Goal: Information Seeking & Learning: Learn about a topic

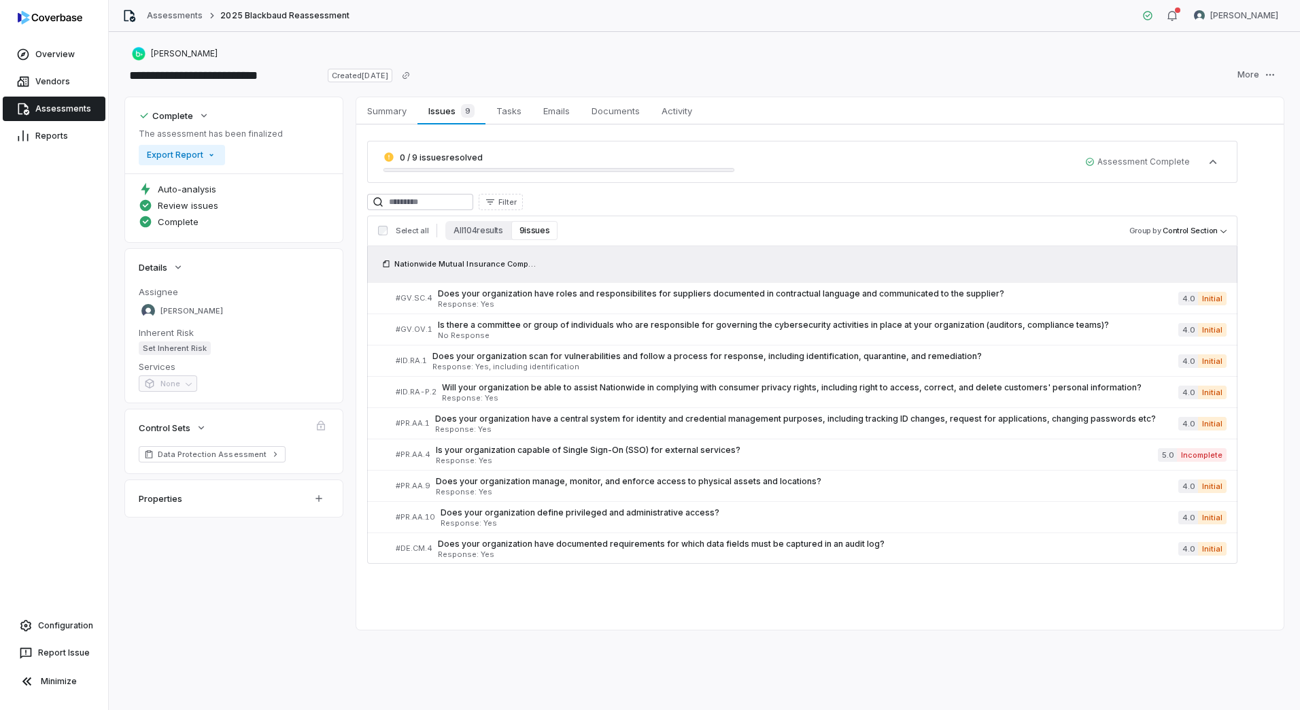
click at [86, 107] on link "Assessments" at bounding box center [54, 109] width 103 height 24
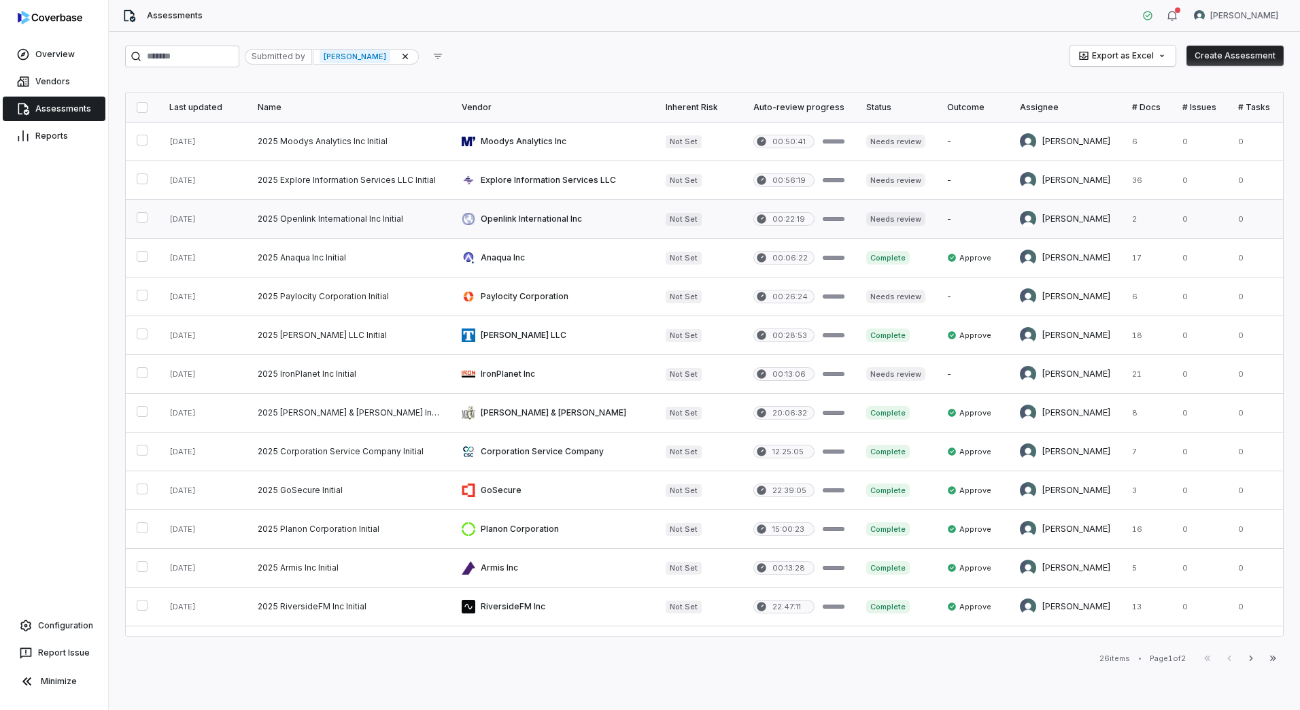
click at [296, 210] on link at bounding box center [349, 219] width 204 height 38
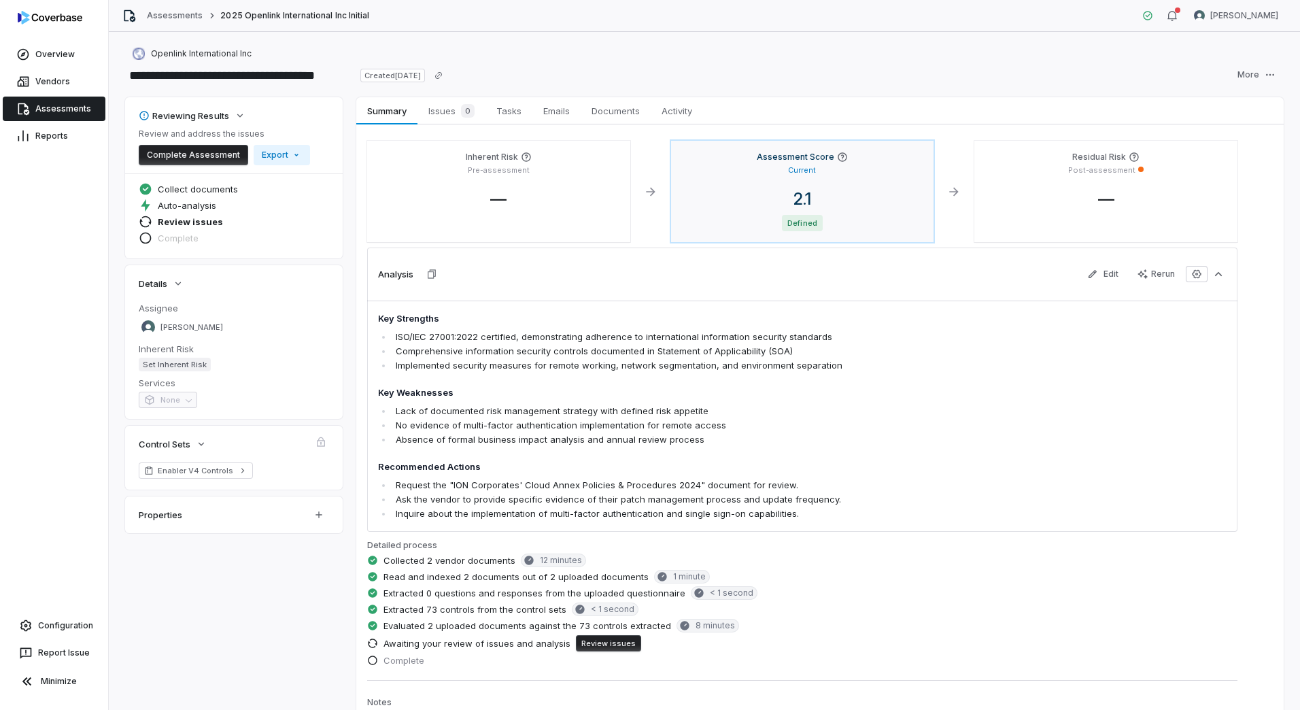
click at [885, 214] on div "2.1 Defined" at bounding box center [802, 210] width 241 height 42
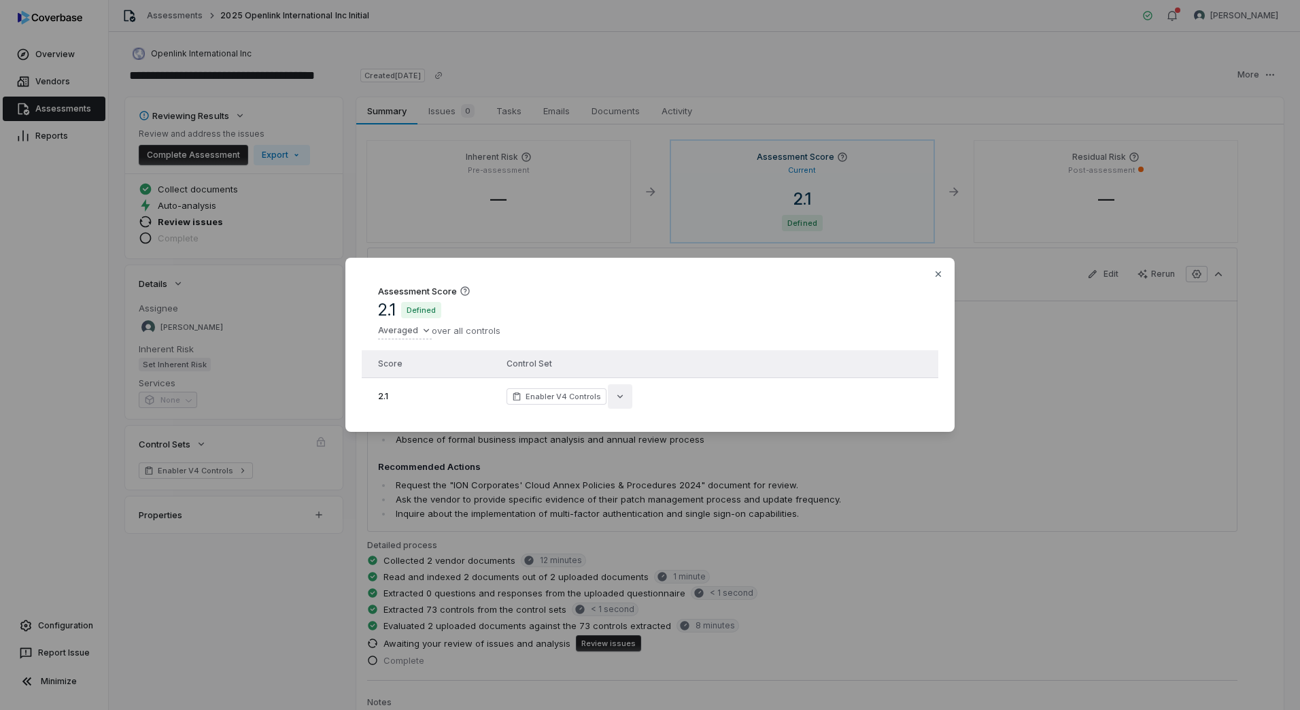
click at [615, 392] on icon "button" at bounding box center [620, 396] width 11 height 11
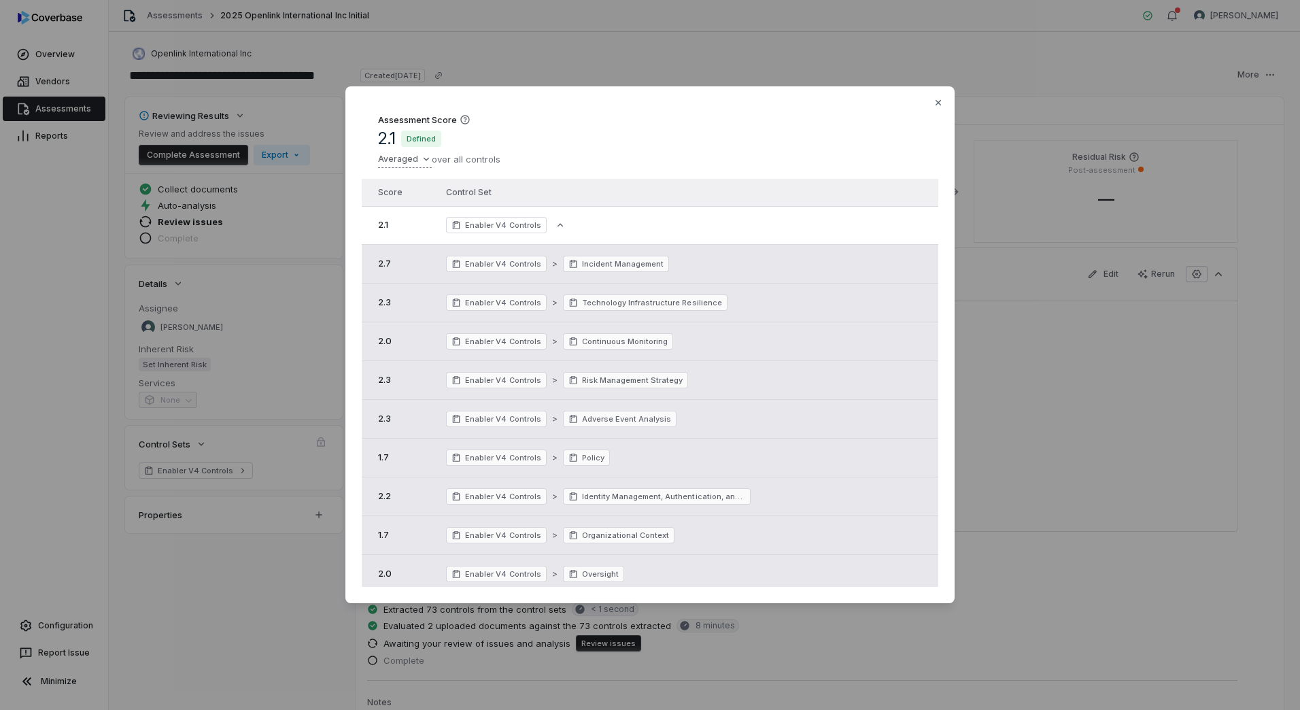
click at [422, 163] on div "Assessment Score 2.1 Defined Averaged over all controls Score Control Set 2.1 E…" at bounding box center [650, 355] width 1300 height 581
click at [413, 183] on div "Sum" at bounding box center [431, 187] width 95 height 22
click at [420, 158] on div "Assessment Score 151.0 Summed over all controls Sum Average Default Percent Swi…" at bounding box center [650, 355] width 1300 height 581
click at [410, 187] on div "Sum" at bounding box center [443, 187] width 119 height 22
click at [415, 158] on div "Assessment Score 151.0 Summed over all controls Score Control Set 151.0 Enabler…" at bounding box center [650, 355] width 1300 height 581
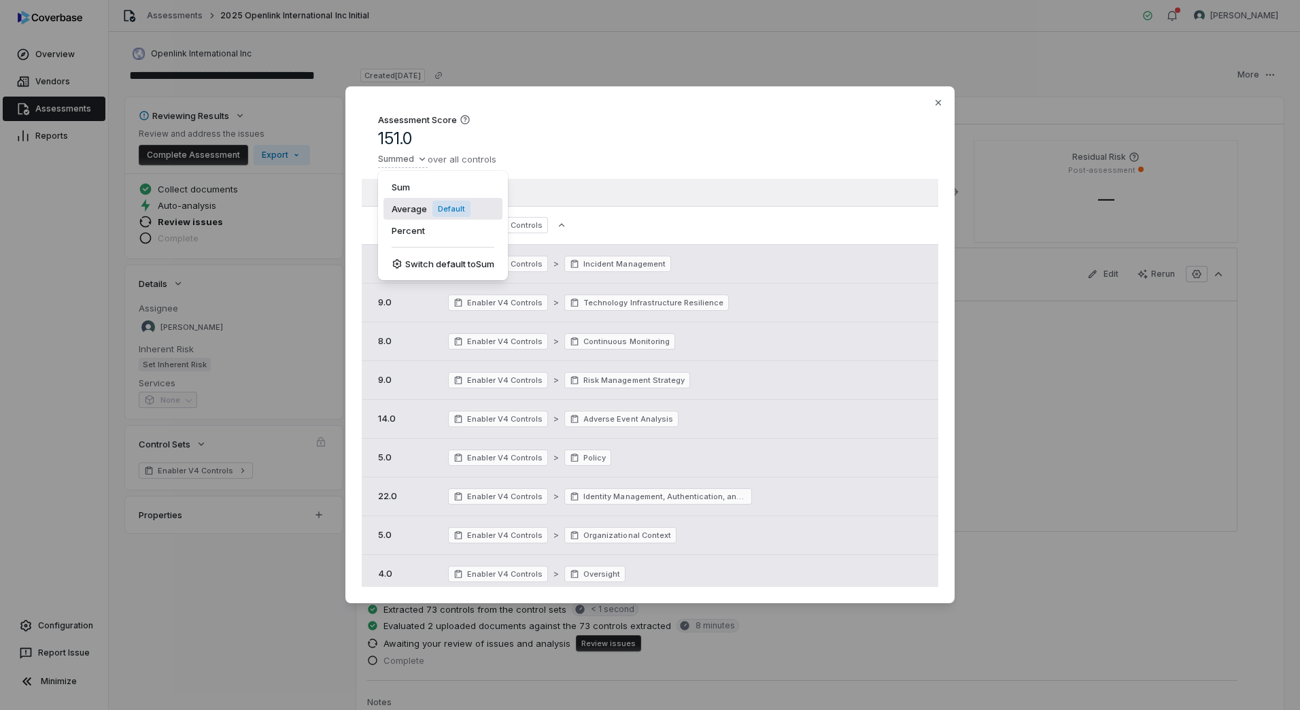
click at [411, 205] on div "Average Default" at bounding box center [443, 209] width 119 height 22
click at [447, 160] on div "Assessment Score 2.1 Defined Averaged over all controls Score Control Set 2.1 E…" at bounding box center [650, 355] width 1300 height 581
click at [599, 156] on div "Assessment Score 2.1 Defined Averaged over all controls Sum Average Default Per…" at bounding box center [650, 355] width 1300 height 581
